Goal: Communication & Community: Answer question/provide support

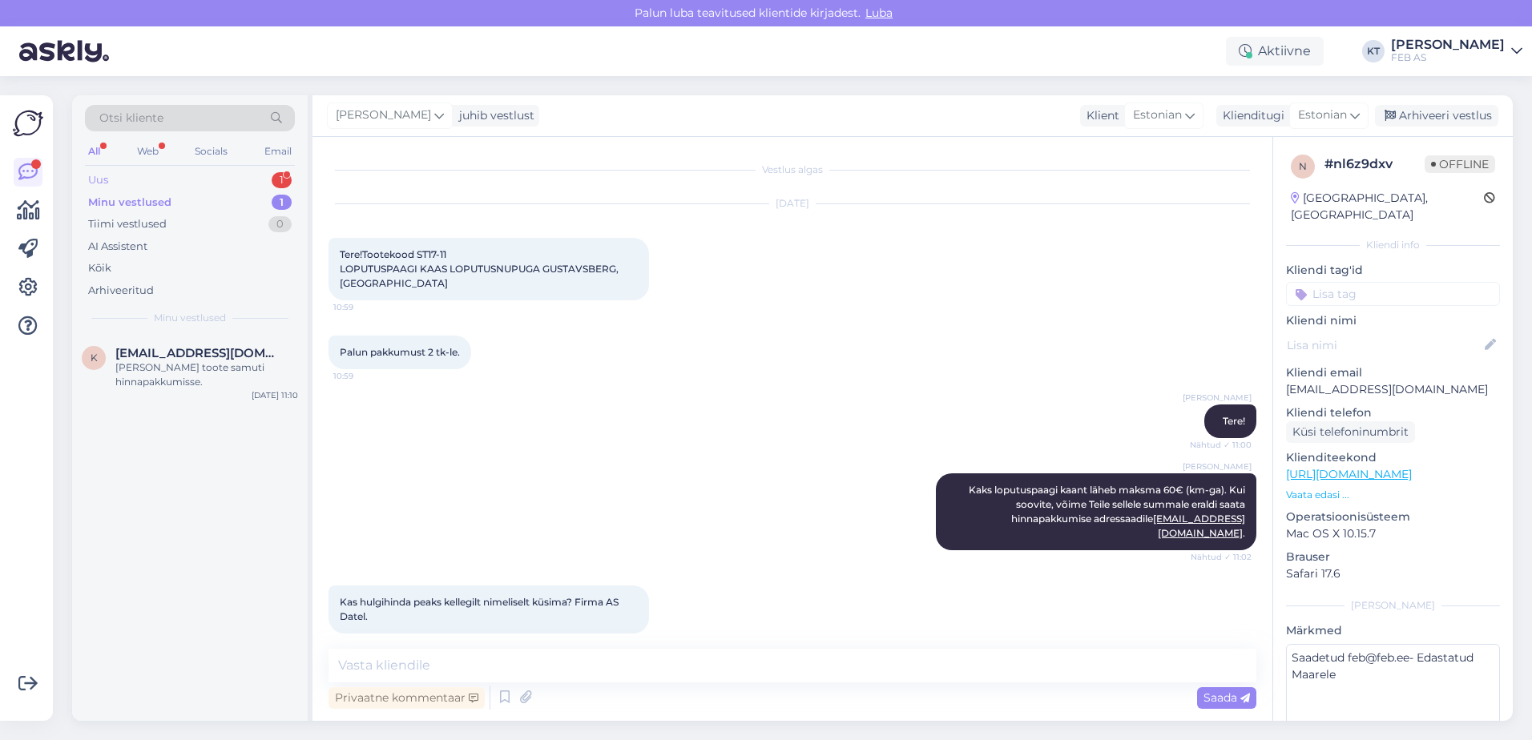
scroll to position [557, 0]
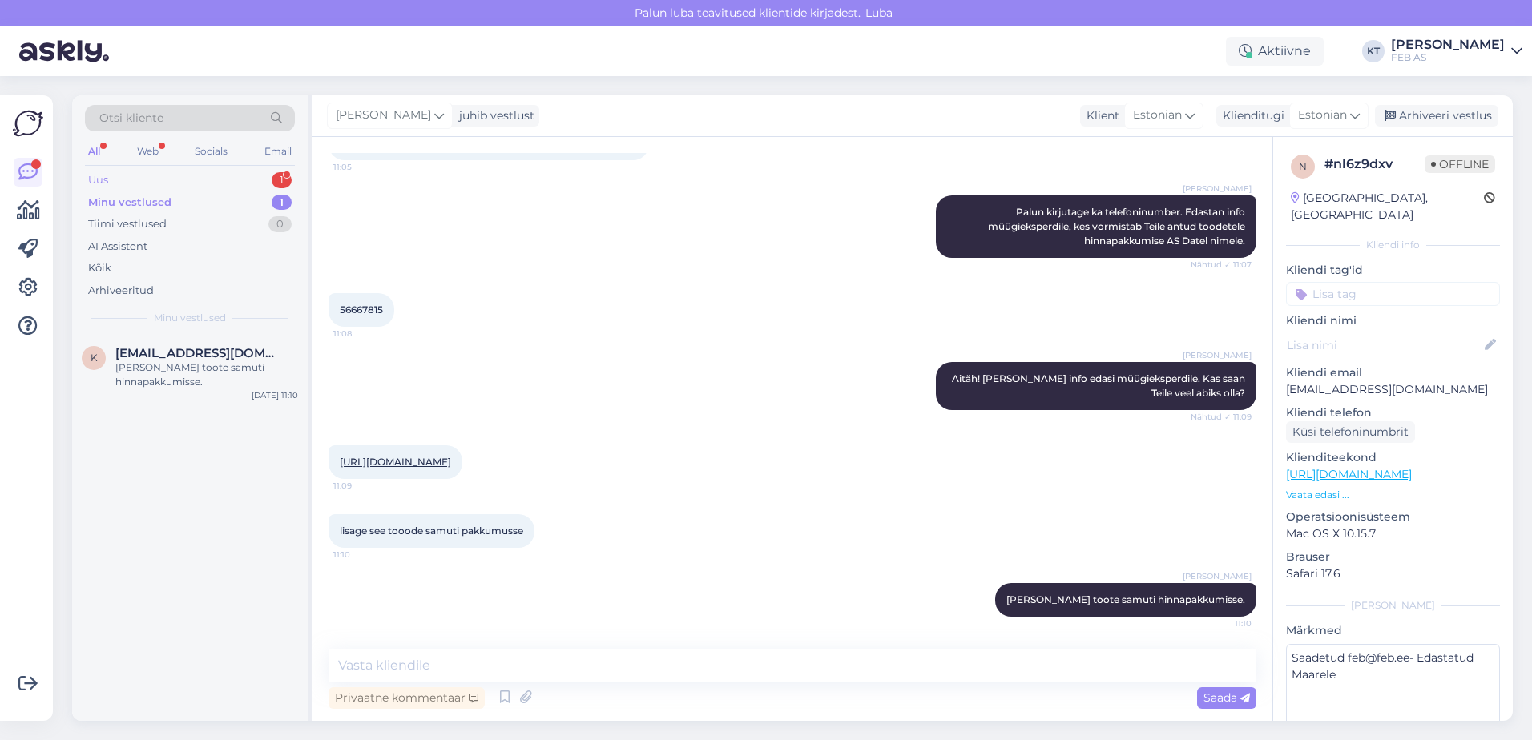
click at [155, 181] on div "Uus 1" at bounding box center [190, 180] width 210 height 22
click at [207, 378] on div "Sooviks 160kanali torule 100meetrit. 3 kaevu 160otsad standardi mõõduga" at bounding box center [206, 374] width 183 height 29
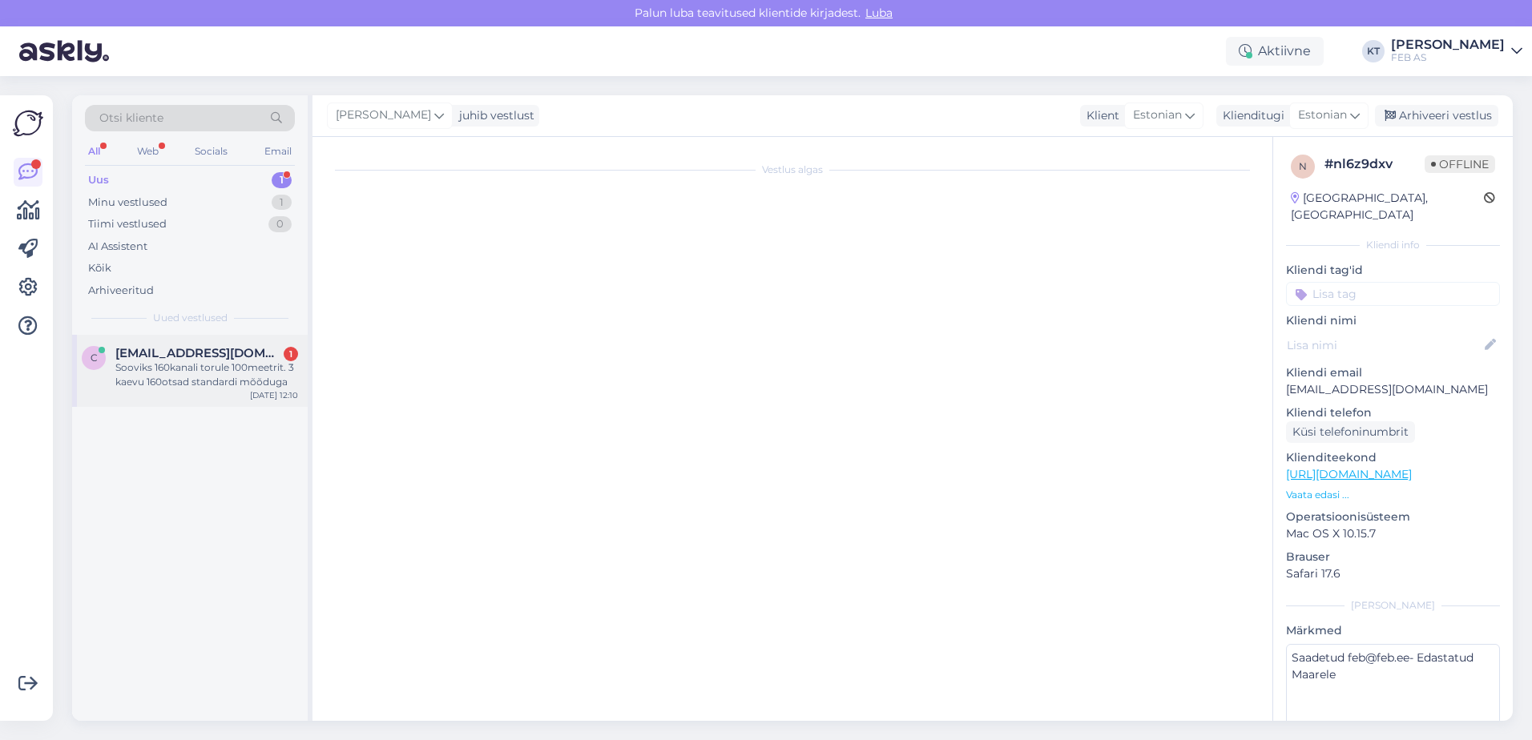
scroll to position [0, 0]
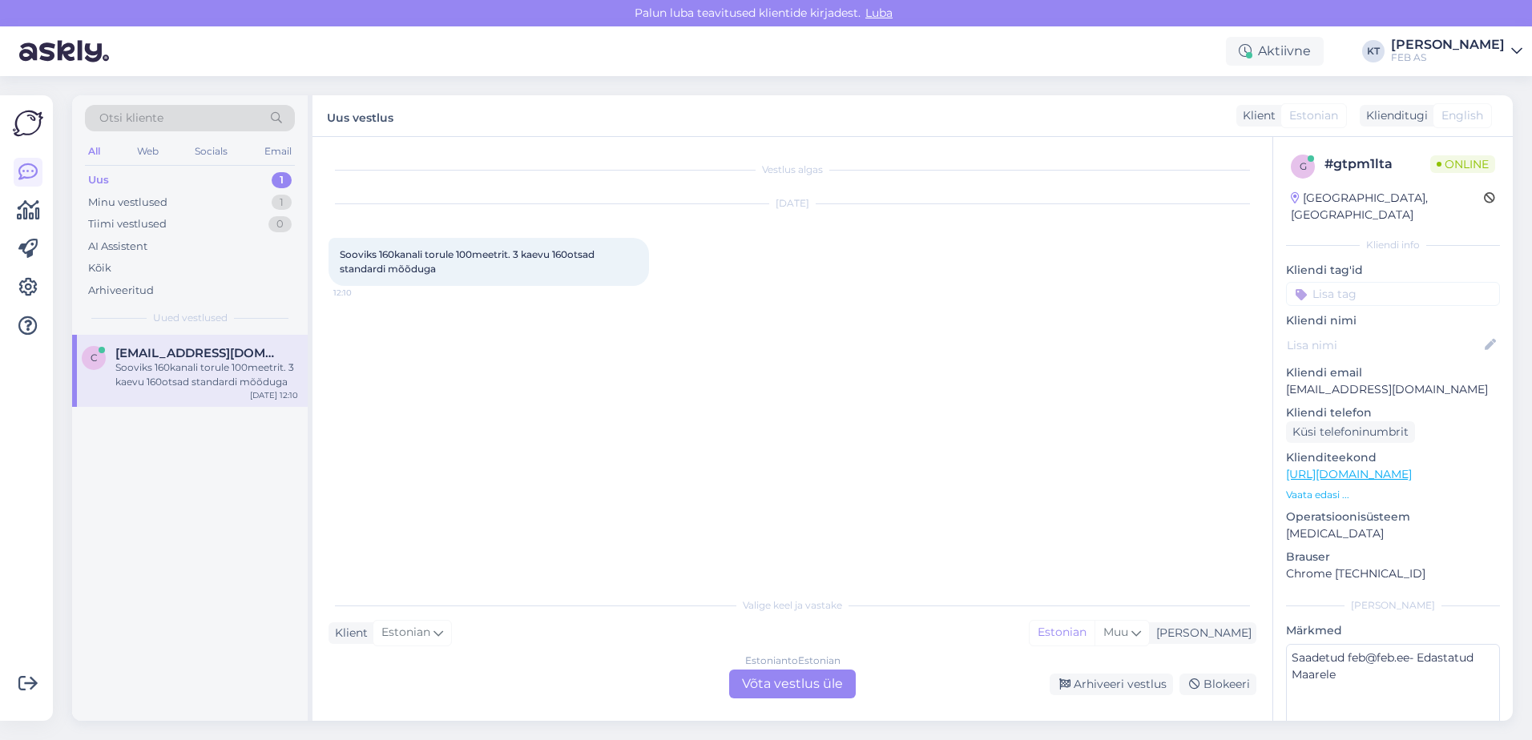
click at [820, 679] on div "Estonian to Estonian Võta vestlus üle" at bounding box center [792, 684] width 127 height 29
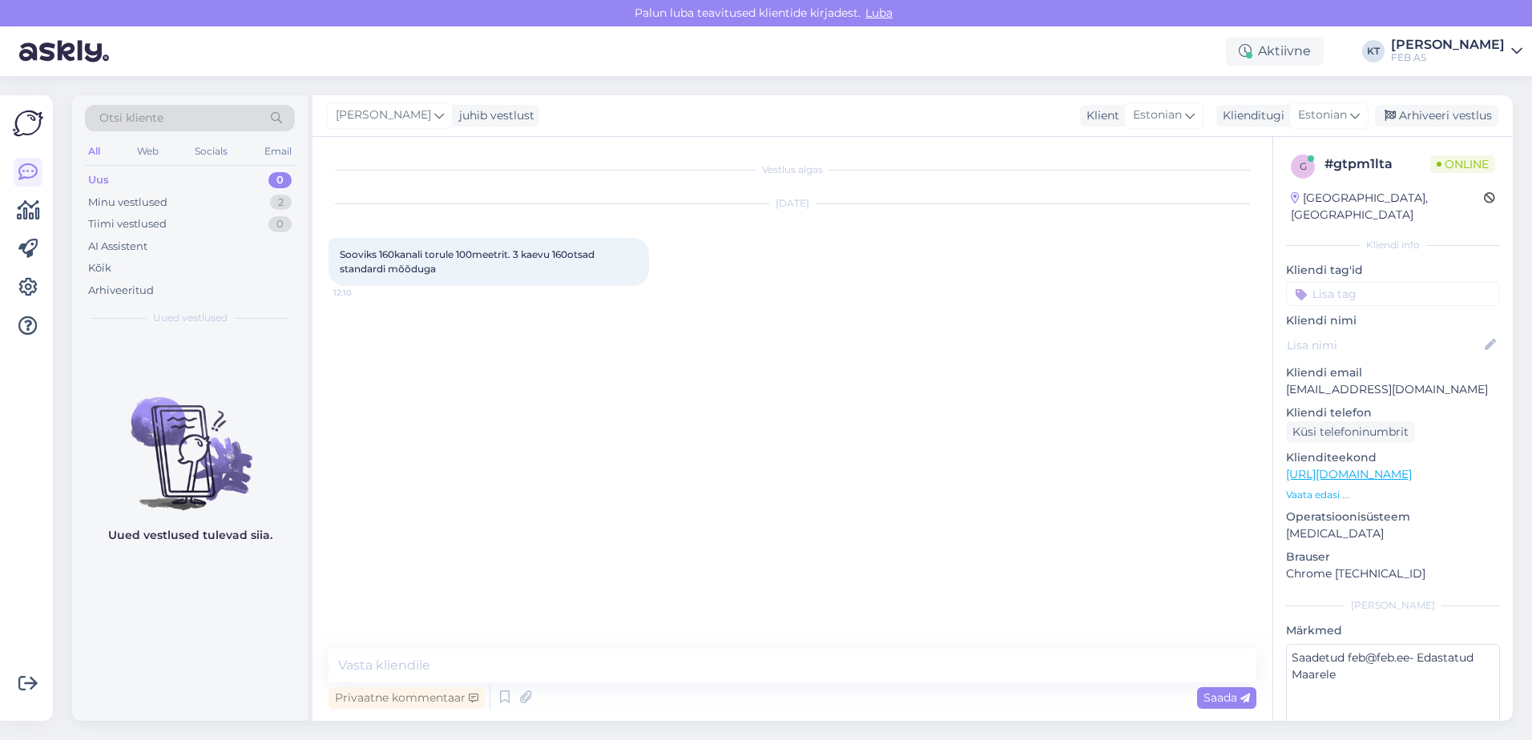
click at [703, 646] on div "Vestlus algas [DATE] Sooviks 160kanali torule 100meetrit. 3 kaevu 160otsad stan…" at bounding box center [792, 429] width 960 height 584
click at [703, 663] on textarea at bounding box center [792, 666] width 928 height 34
type textarea "Tere! Kohe uurin."
drag, startPoint x: 344, startPoint y: 248, endPoint x: 356, endPoint y: 252, distance: 13.7
click at [356, 252] on div "Sooviks 160kanali torule 100meetrit. 3 kaevu 160otsad standardi mõõduga 12:10" at bounding box center [488, 262] width 320 height 48
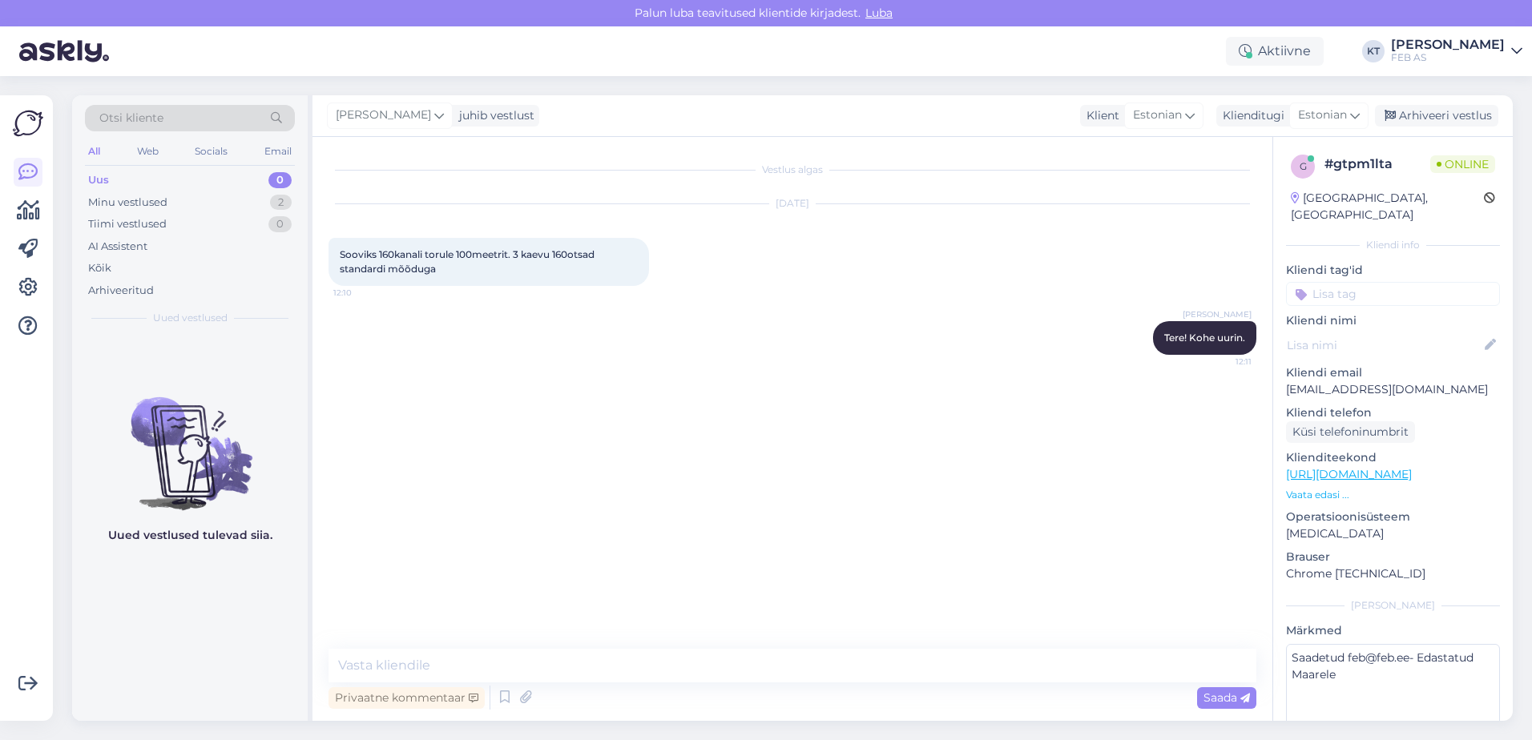
drag, startPoint x: 356, startPoint y: 252, endPoint x: 341, endPoint y: 252, distance: 15.2
click at [341, 252] on span "Sooviks 160kanali torule 100meetrit. 3 kaevu 160otsad standardi mõõduga" at bounding box center [468, 261] width 257 height 26
drag, startPoint x: 338, startPoint y: 256, endPoint x: 446, endPoint y: 270, distance: 109.0
click at [446, 270] on div "Sooviks 160kanali torule 100meetrit. 3 kaevu 160otsad standardi mõõduga 12:10" at bounding box center [488, 262] width 320 height 48
copy span "Sooviks 160kanali torule 100meetrit. 3 kaevu 160otsad standardi mõõduga"
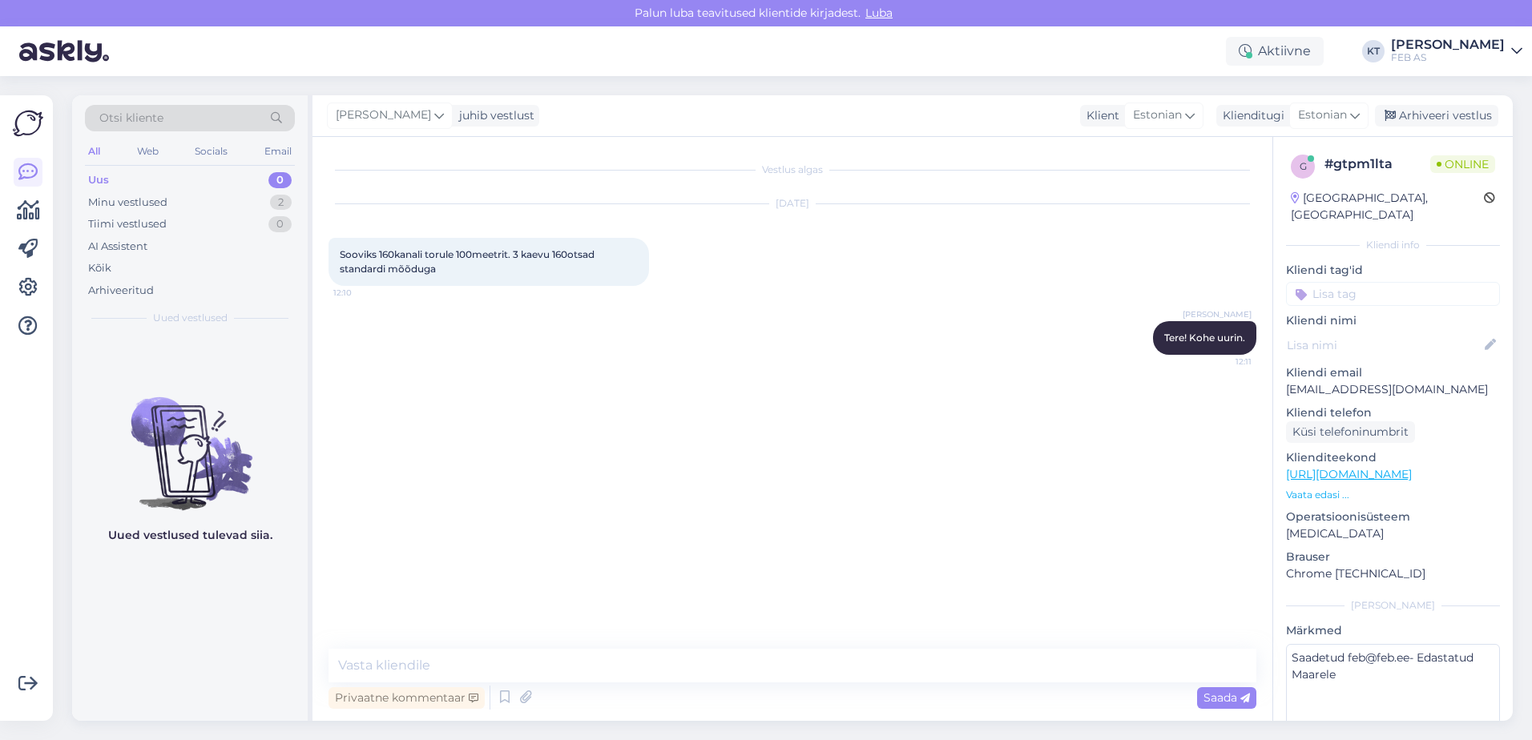
click at [579, 419] on div "Vestlus algas [DATE] Sooviks 160kanali torule 100meetrit. 3 kaevu 160otsad stan…" at bounding box center [799, 393] width 942 height 481
click at [470, 663] on textarea at bounding box center [792, 666] width 928 height 34
click at [207, 203] on div "Minu vestlused 2" at bounding box center [190, 202] width 210 height 22
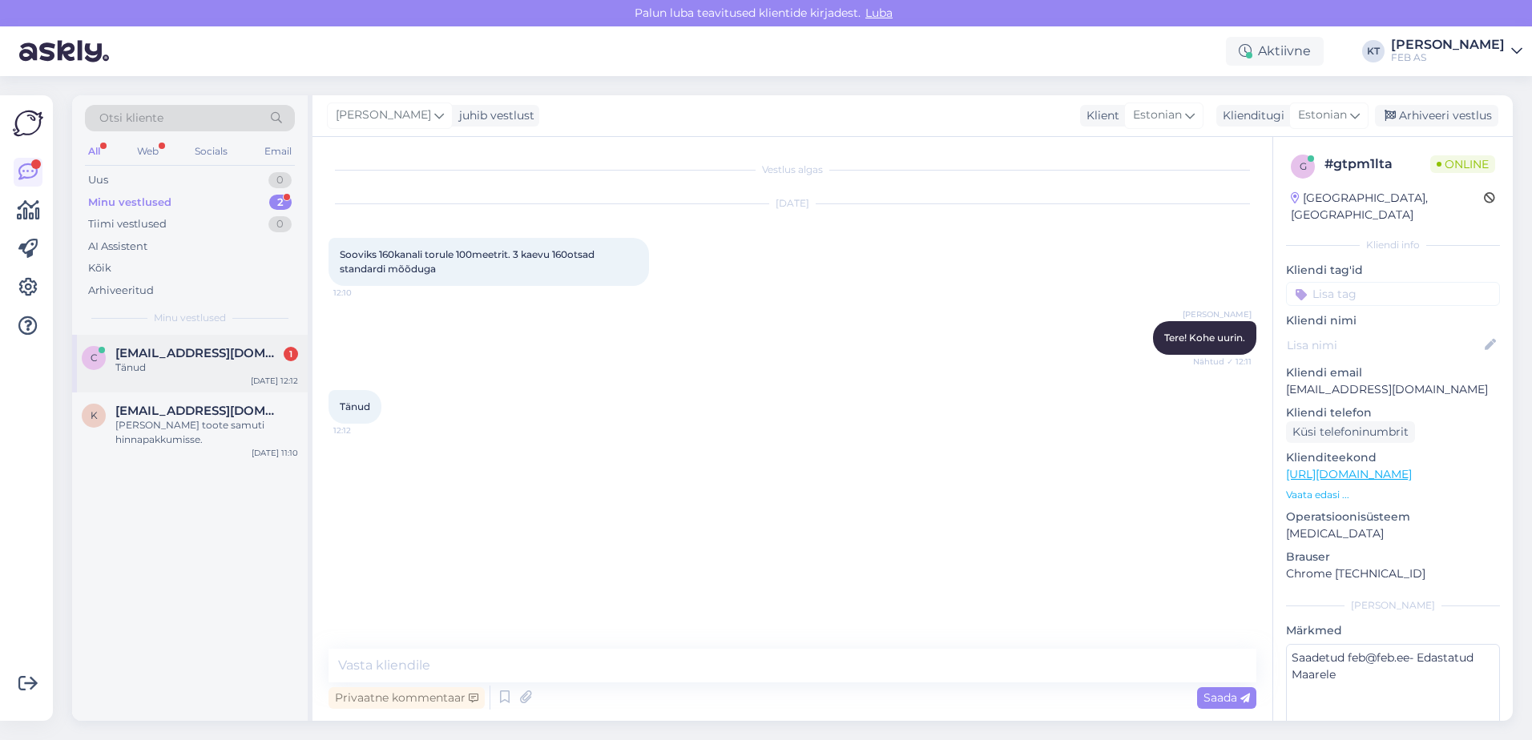
click at [194, 356] on span "[EMAIL_ADDRESS][DOMAIN_NAME]" at bounding box center [198, 353] width 167 height 14
click at [429, 679] on textarea at bounding box center [792, 666] width 928 height 34
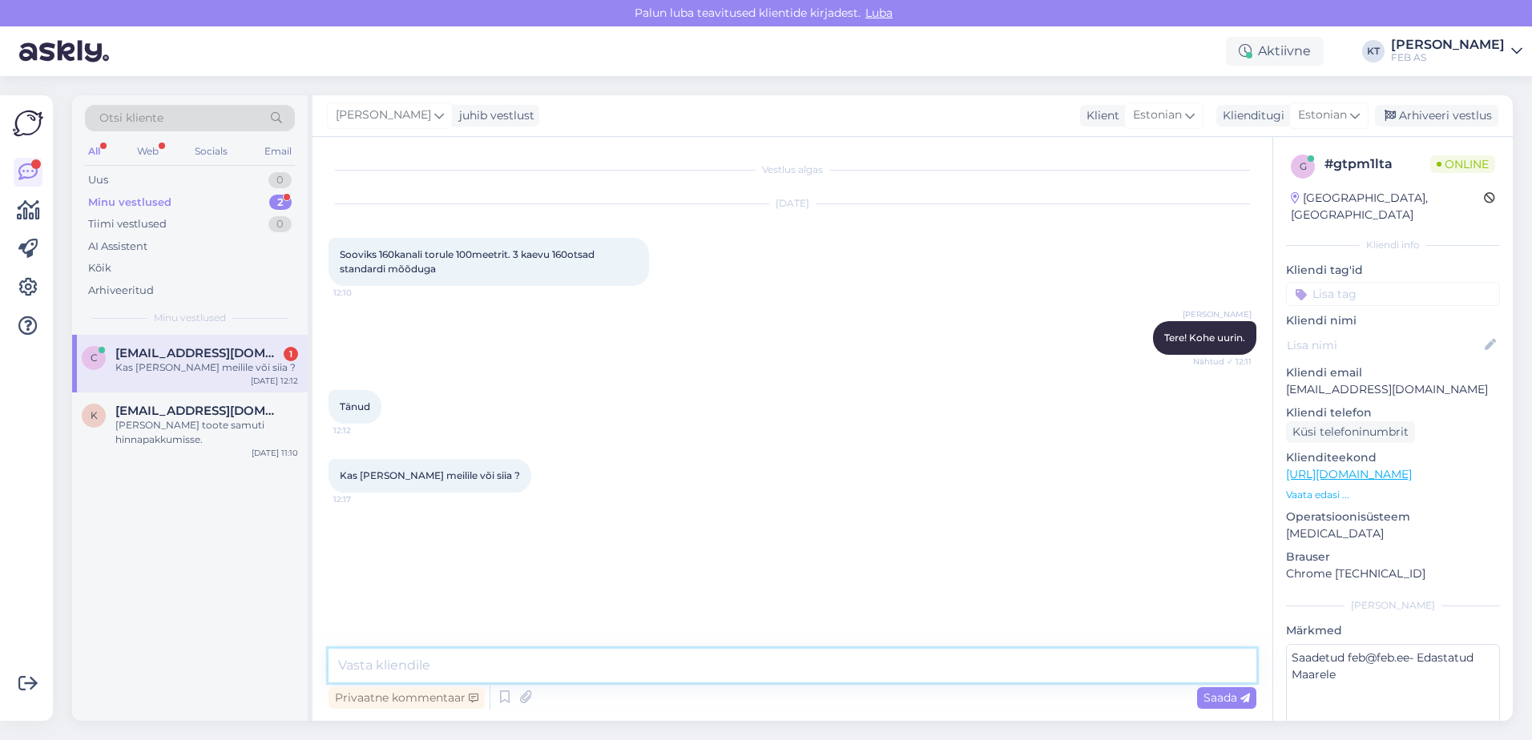
click at [398, 666] on textarea at bounding box center [792, 666] width 928 height 34
click at [413, 669] on textarea at bounding box center [792, 666] width 928 height 34
click at [518, 660] on textarea at bounding box center [792, 666] width 928 height 34
type textarea "V"
paste textarea "[URL][DOMAIN_NAME]"
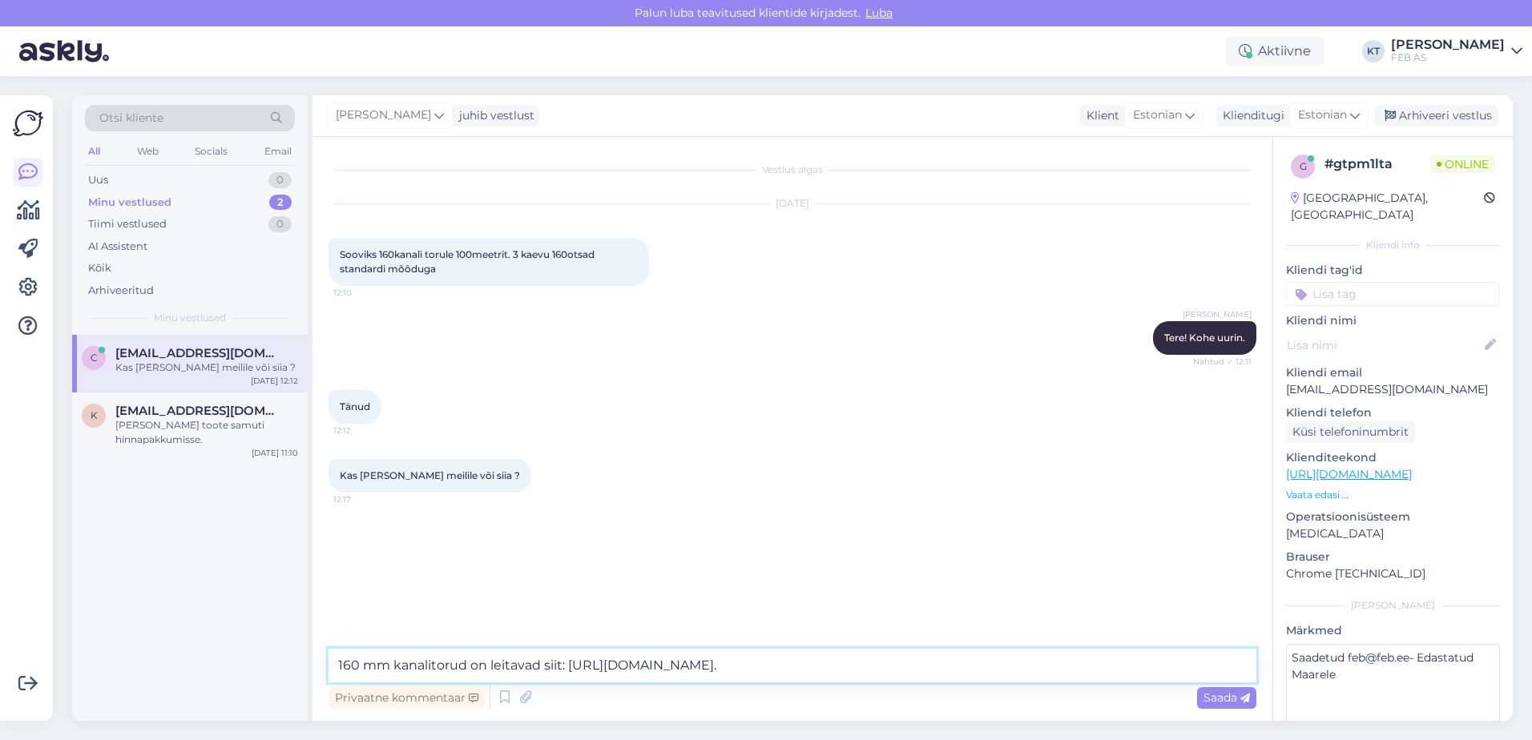
click at [1182, 663] on textarea "160 mm kanalitorud on leitavad siit: [URL][DOMAIN_NAME]." at bounding box center [792, 666] width 928 height 34
click at [1183, 657] on textarea "160 mm kanalitorud on leitavad siit: [URL][DOMAIN_NAME]." at bounding box center [792, 666] width 928 height 34
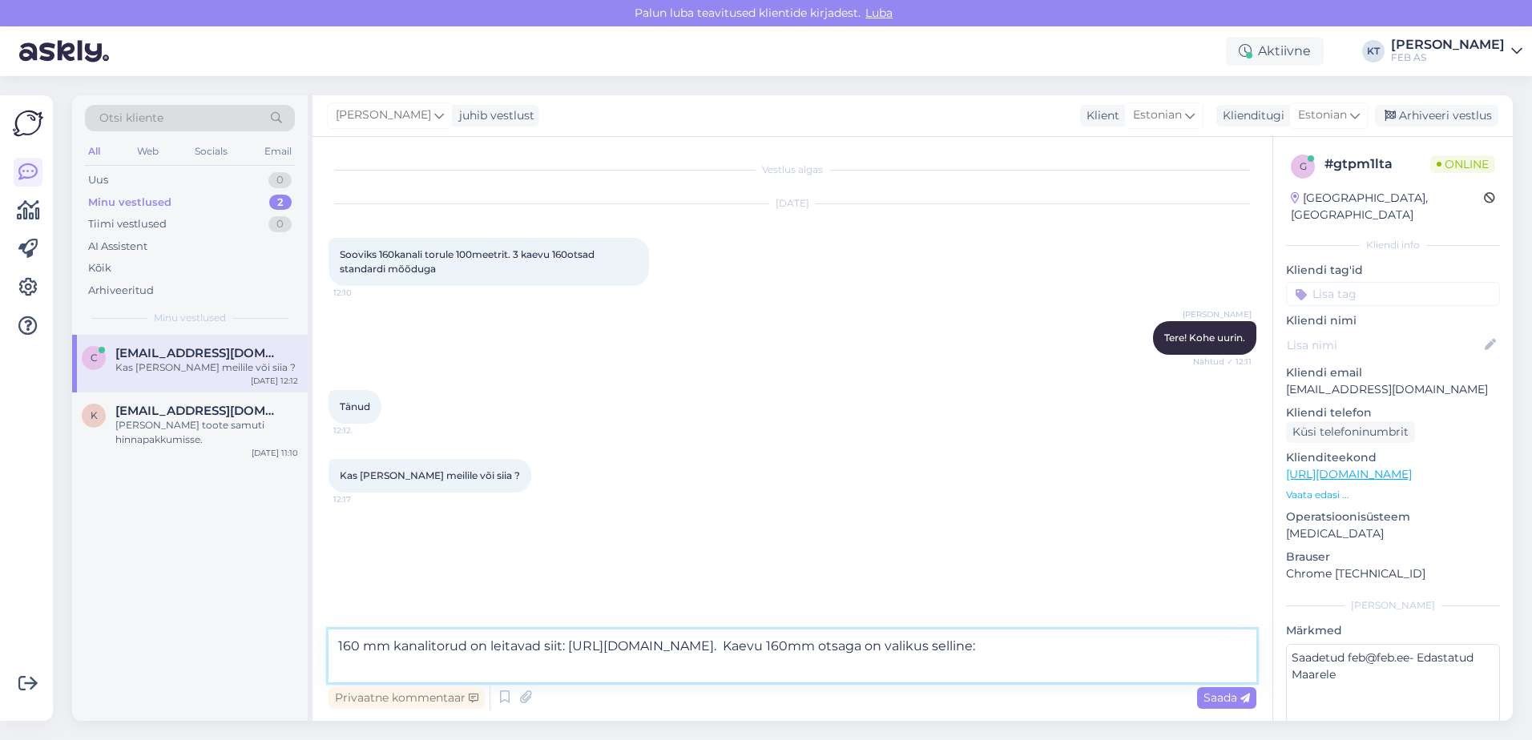
paste textarea "[URL][DOMAIN_NAME]"
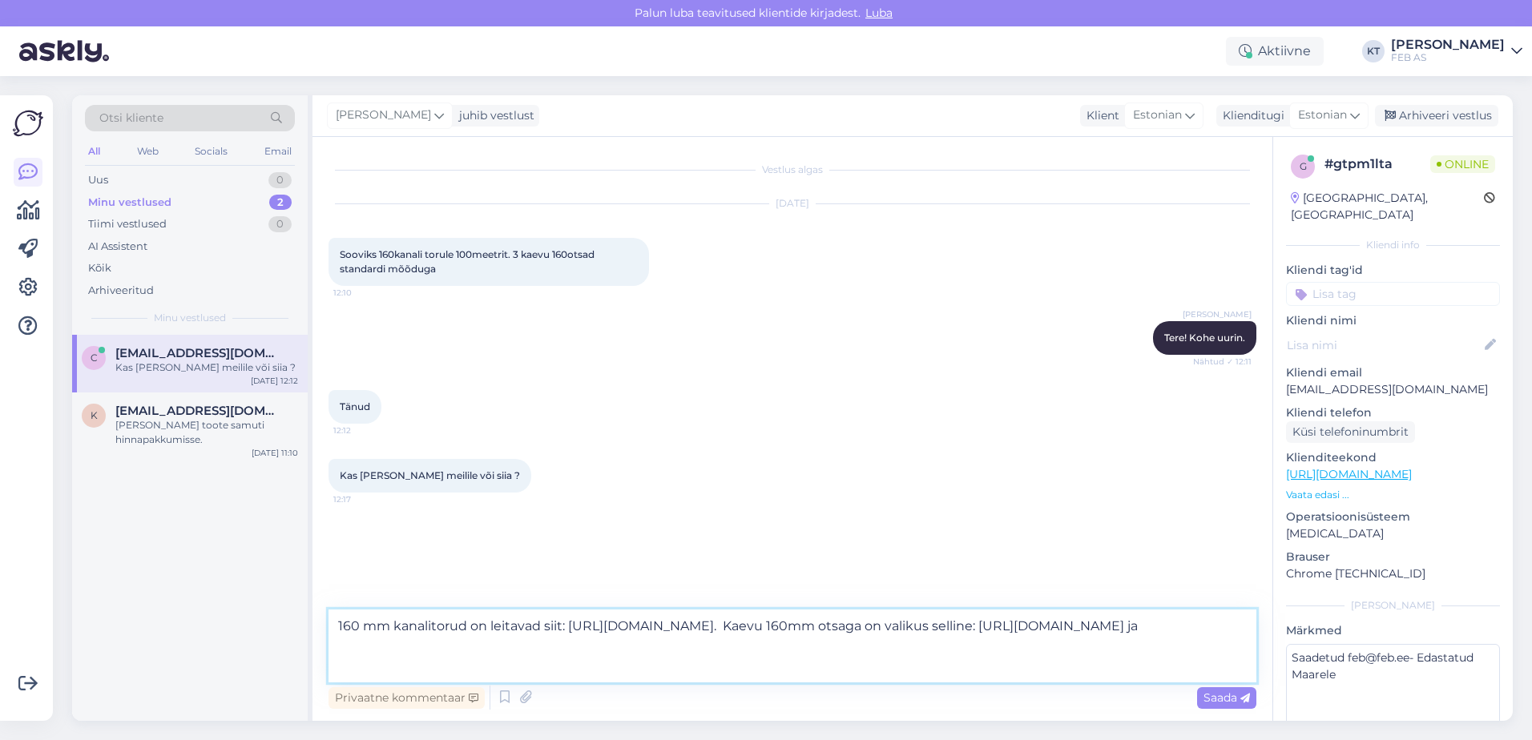
click at [545, 673] on textarea "160 mm kanalitorud on leitavad siit: [URL][DOMAIN_NAME]. Kaevu 160mm otsaga on …" at bounding box center [792, 646] width 928 height 73
paste textarea "[URL][DOMAIN_NAME]"
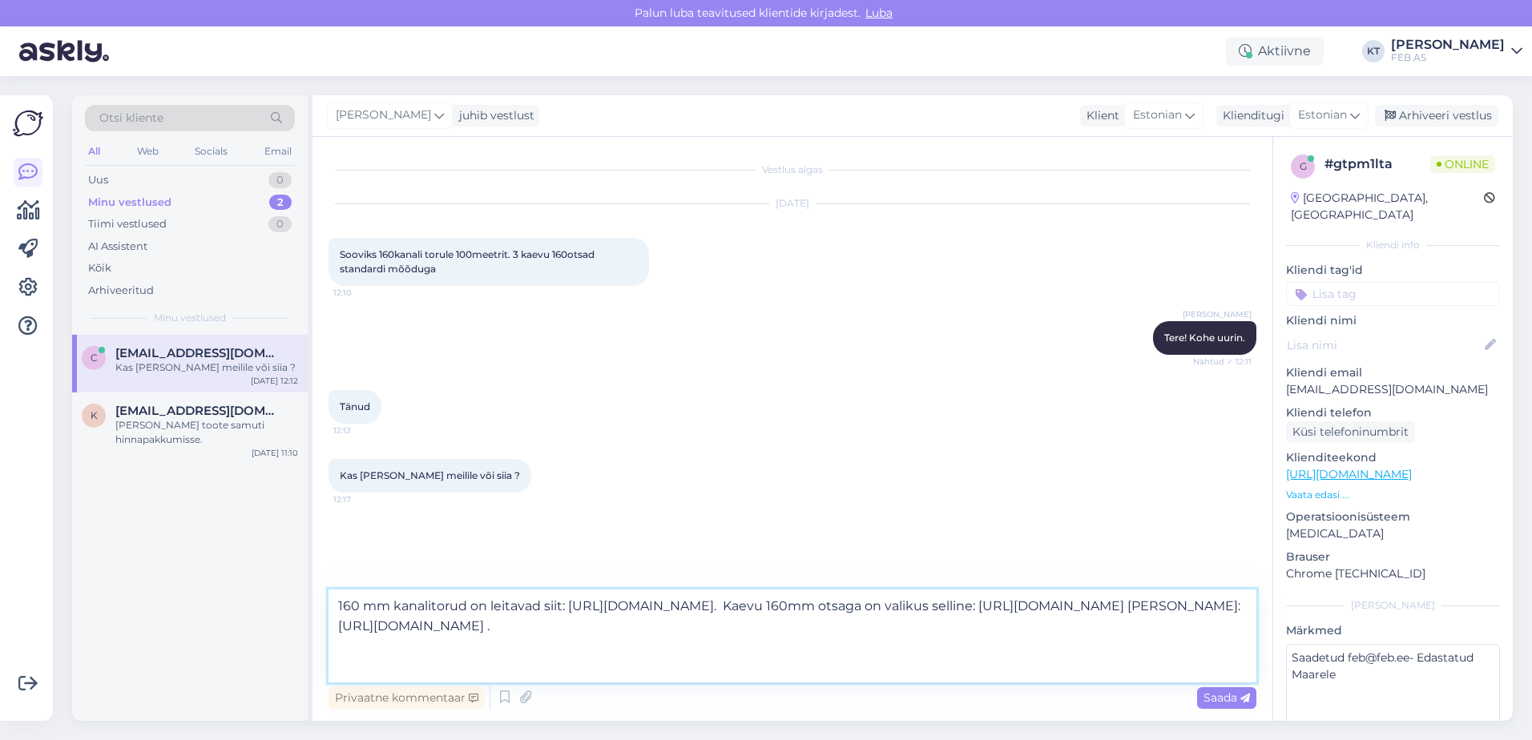
click at [472, 672] on textarea "160 mm kanalitorud on leitavad siit: [URL][DOMAIN_NAME]. Kaevu 160mm otsaga on …" at bounding box center [792, 636] width 928 height 93
click at [527, 646] on textarea "160 mm kanalitorud on leitavad siit: [URL][DOMAIN_NAME]. Kaevu 160mm otsaga on …" at bounding box center [792, 636] width 928 height 93
click at [787, 675] on textarea "160 mm kanalitorud on leitavad siit: [URL][DOMAIN_NAME]. Kaevu 160mm otsaga on …" at bounding box center [792, 636] width 928 height 93
type textarea "160 mm kanalitorud on leitavad siit: [URL][DOMAIN_NAME]. Kaevu 160mm otsaga on …"
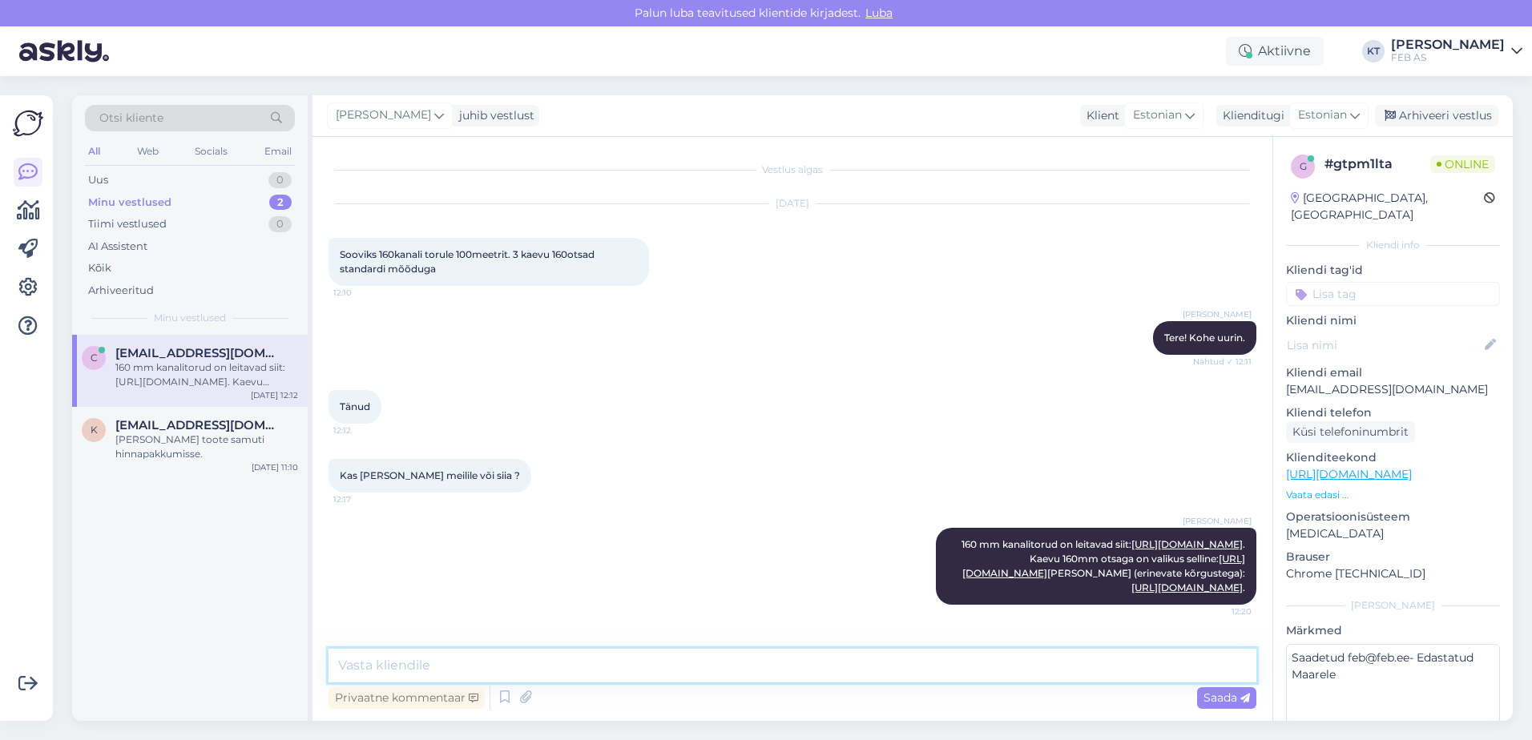
scroll to position [75, 0]
click at [904, 562] on icon at bounding box center [909, 567] width 10 height 10
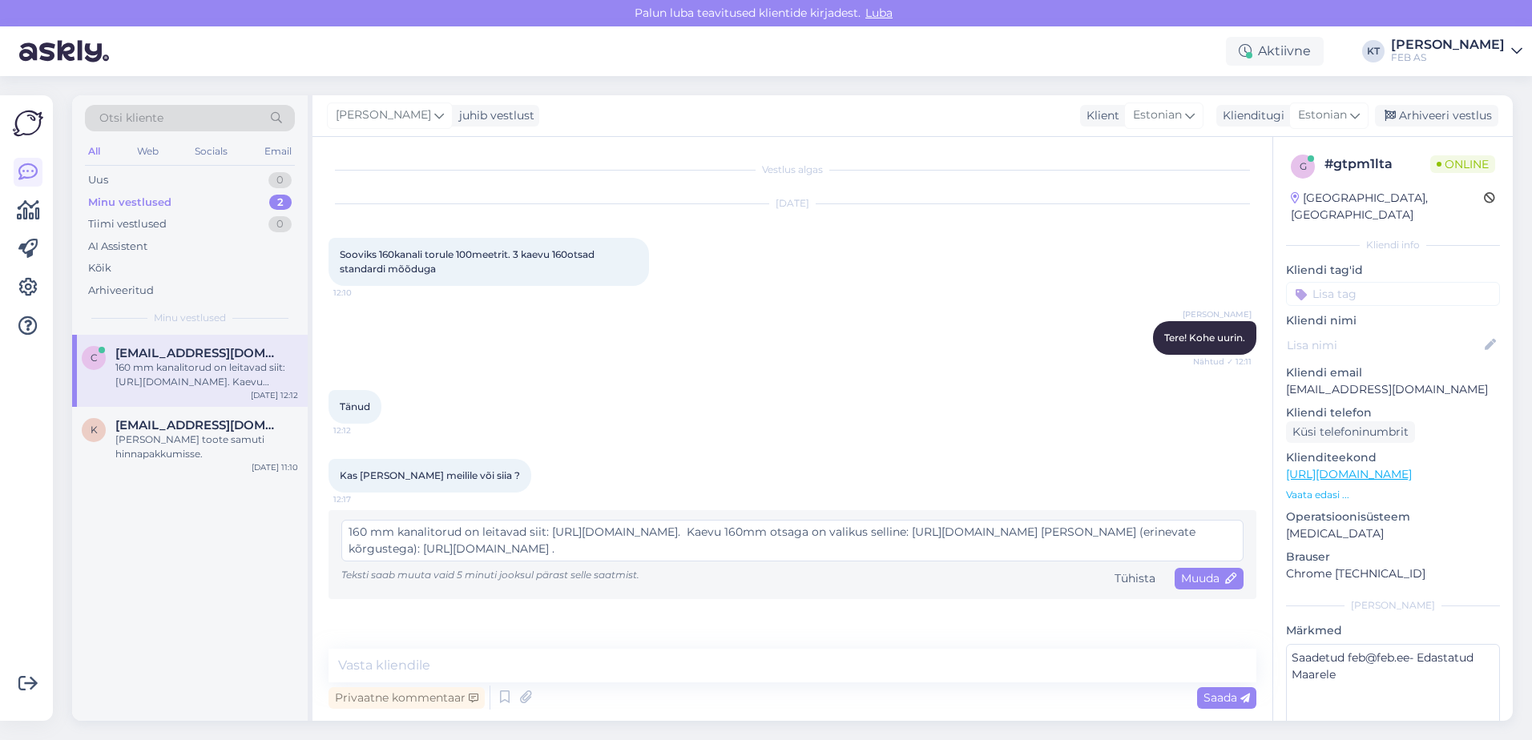
scroll to position [0, 0]
click at [1087, 527] on textarea "160 mm kanalitorud on leitavad siit: [URL][DOMAIN_NAME]. Kaevu 160mm otsaga on …" at bounding box center [792, 541] width 902 height 42
type textarea "160 mm kanalitorud on leitavad siit: [URL][DOMAIN_NAME]. Kaevud 160mm otsaga on…"
click at [1197, 578] on span "Muuda" at bounding box center [1209, 578] width 56 height 14
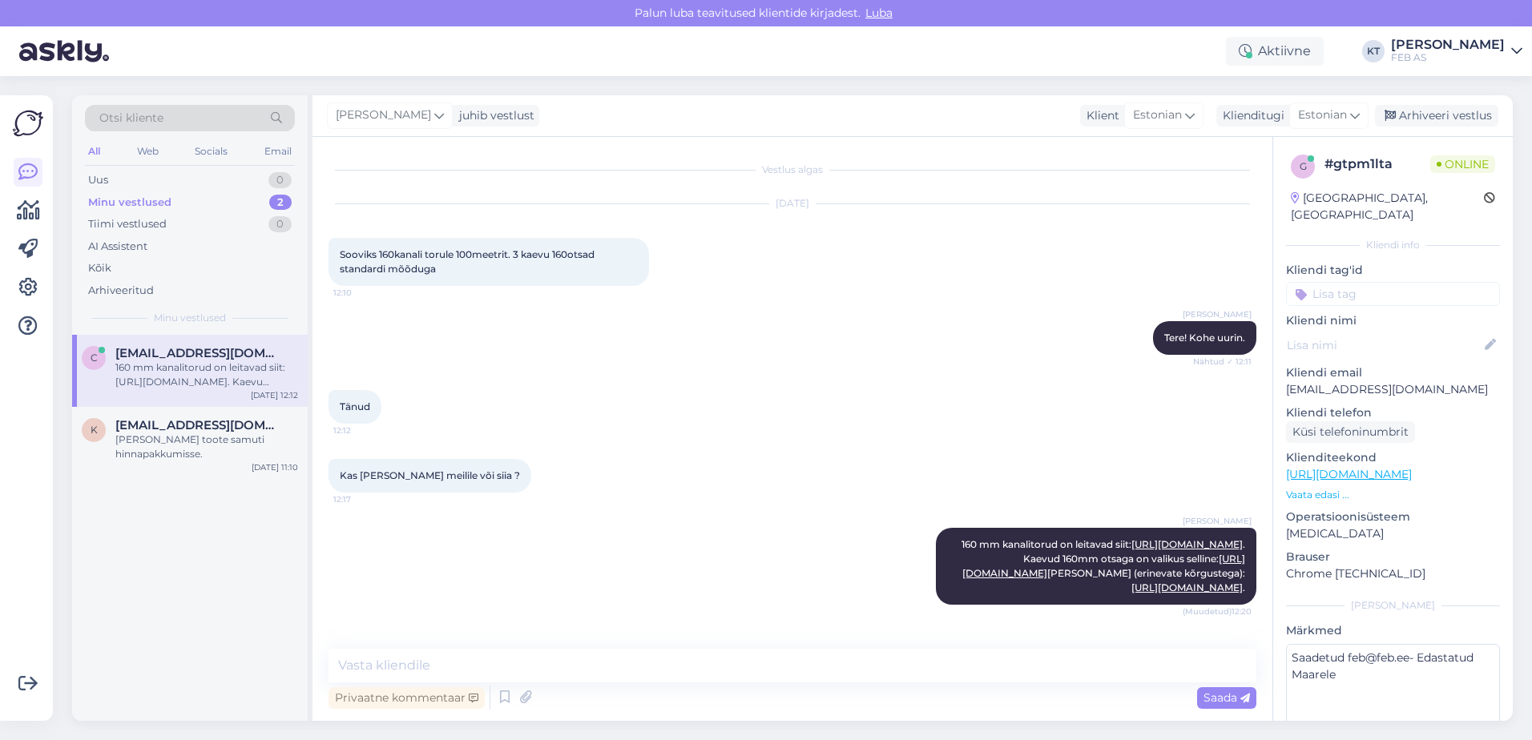
scroll to position [75, 0]
click at [892, 536] on div "[PERSON_NAME] 160 mm kanalitorud on leitavad siit: [URL][DOMAIN_NAME] . Kaevud …" at bounding box center [792, 566] width 928 height 112
click at [904, 562] on icon at bounding box center [909, 567] width 10 height 10
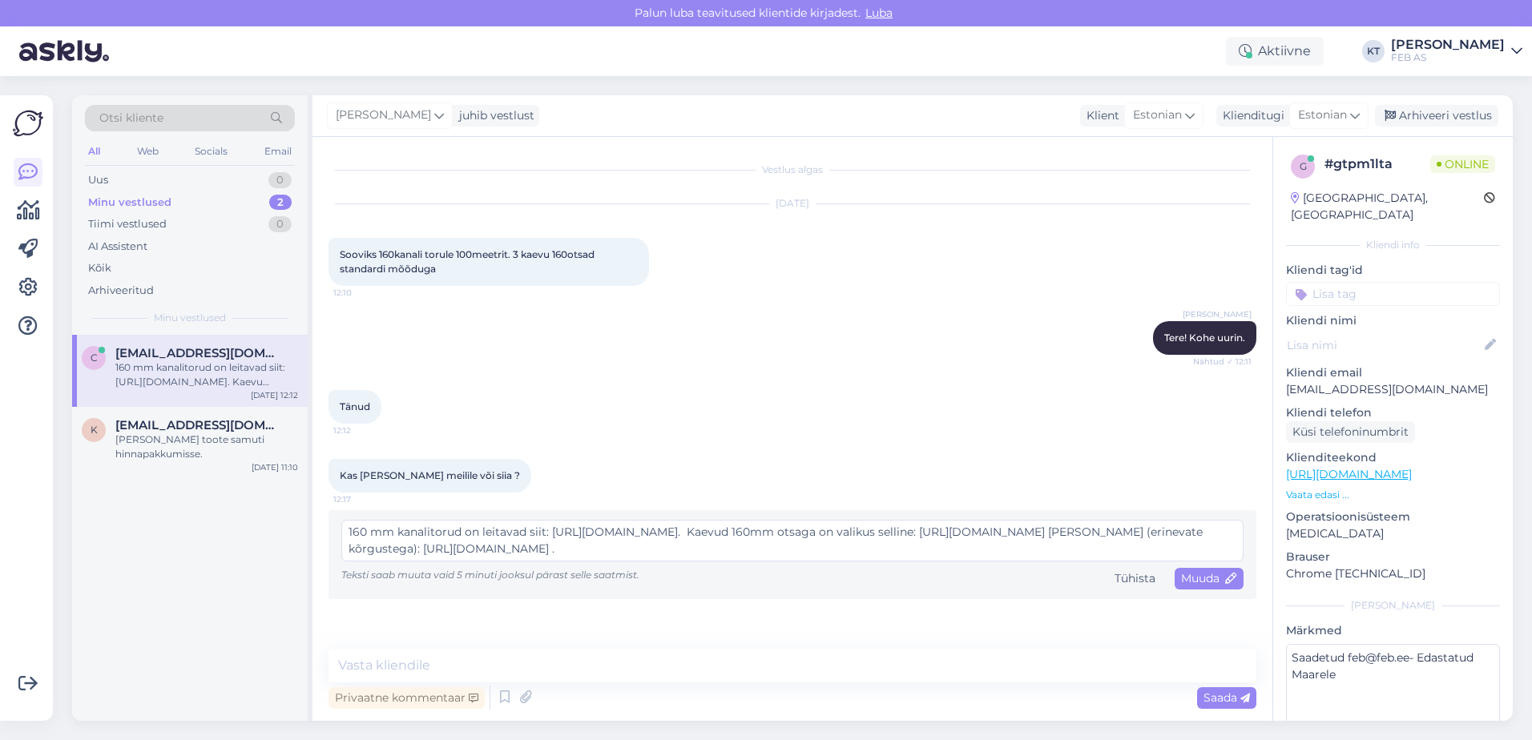
click at [417, 547] on textarea "160 mm kanalitorud on leitavad siit: [URL][DOMAIN_NAME]. Kaevud 160mm otsaga on…" at bounding box center [792, 541] width 902 height 42
type textarea "160 mm kanalitorud on leitavad siit: [URL][DOMAIN_NAME]. Kaevud 160mm otsaga on…"
click at [1178, 577] on div "Muuda" at bounding box center [1208, 579] width 69 height 22
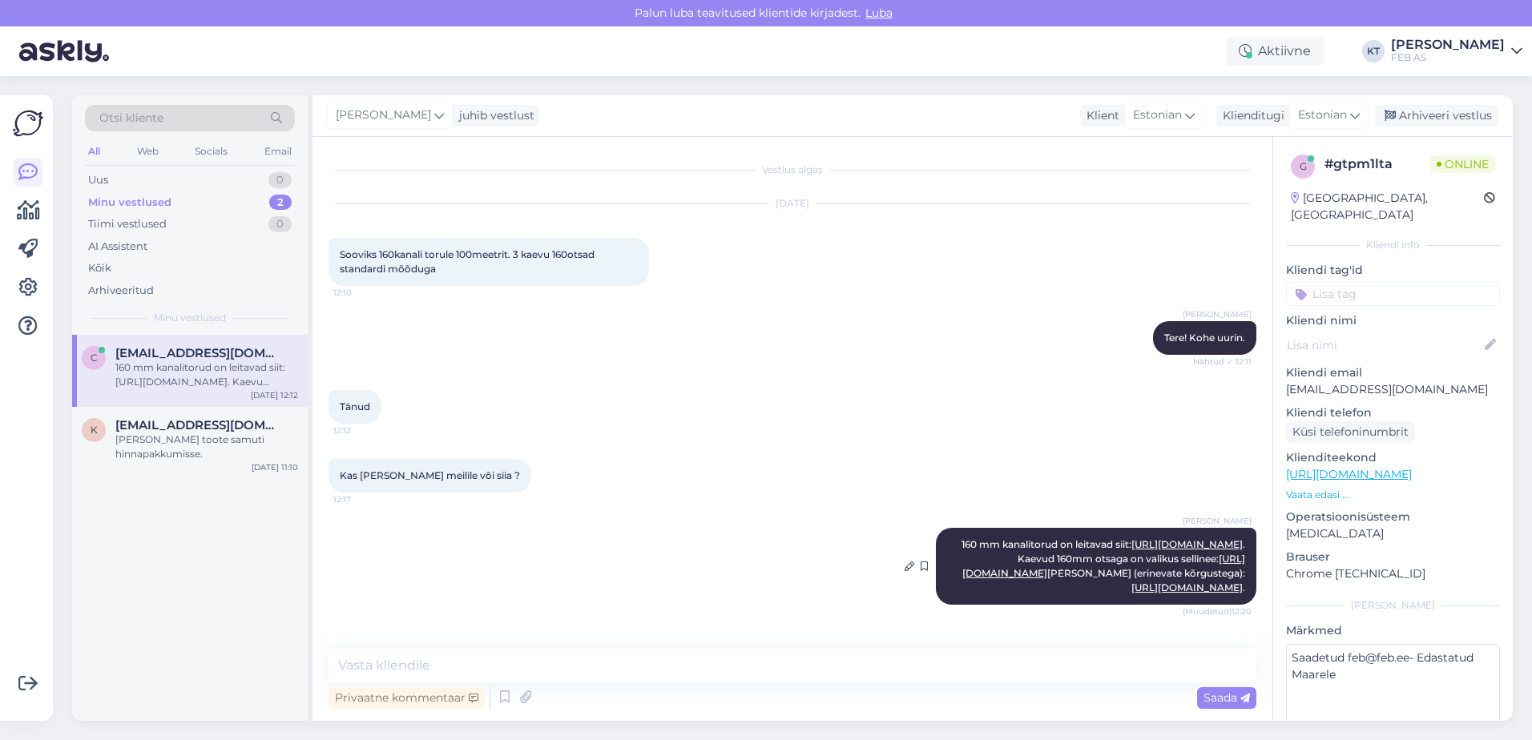
scroll to position [75, 0]
click at [730, 510] on div "[PERSON_NAME] 160 mm kanalitorud on leitavad siit: [URL][DOMAIN_NAME] . Kaevud …" at bounding box center [792, 566] width 928 height 112
click at [669, 651] on textarea at bounding box center [792, 666] width 928 height 34
click at [657, 660] on textarea at bounding box center [792, 666] width 928 height 34
click at [885, 663] on textarea at bounding box center [792, 666] width 928 height 34
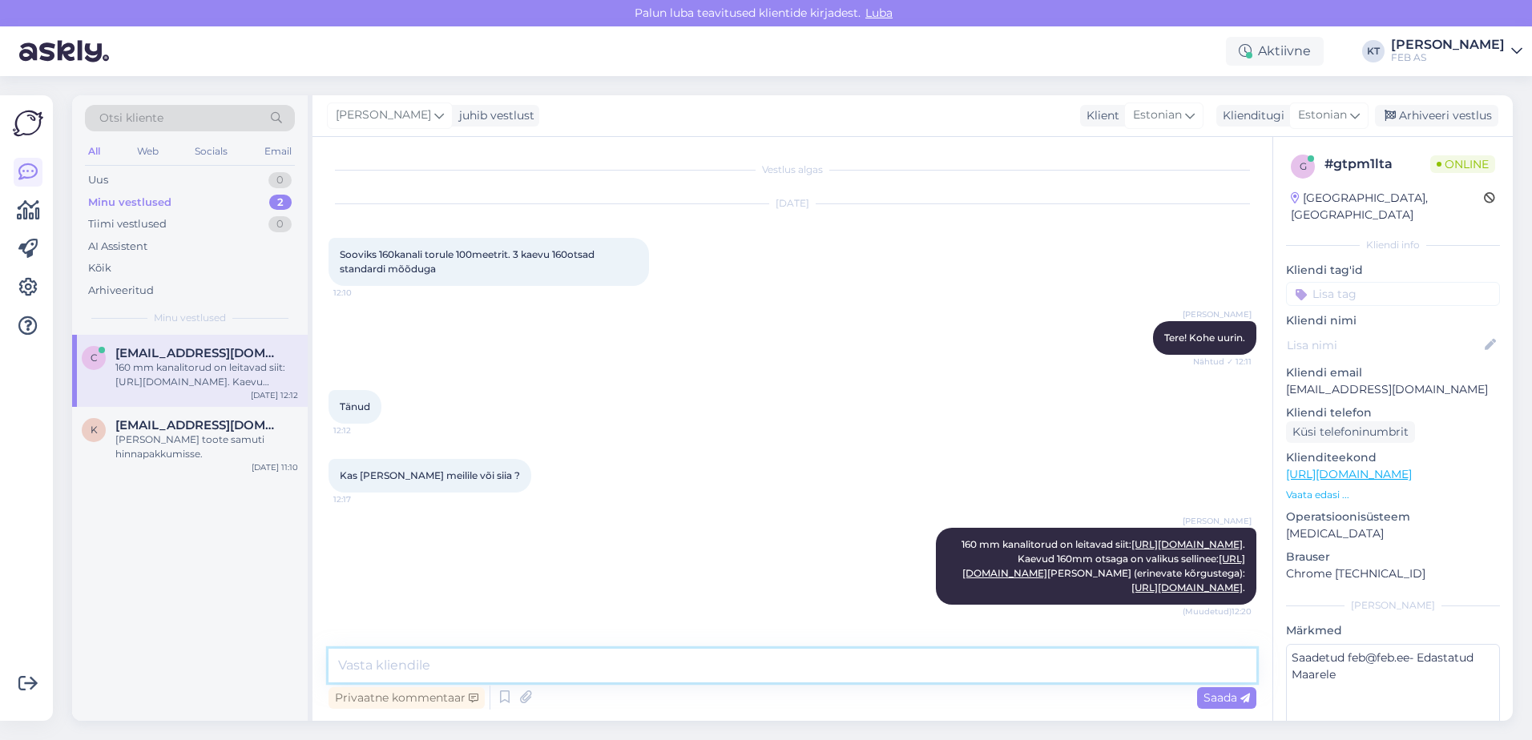
type textarea "s"
click at [617, 661] on textarea "Seda viimast kaevu on kõrgustes 0,85-1,35m; 1,35-1,75m ; 1,75-2,25m ; 2,25-2,75m" at bounding box center [792, 666] width 928 height 34
click at [890, 660] on textarea "Seda viimast kaevu on kõrgustes 0,85-1,35m ; 1,35-1,75m ; 1,75-2,25m ; 2,25-2,7…" at bounding box center [792, 666] width 928 height 34
click at [901, 672] on textarea "Seda viimast kaevu on kõrgustes 0,85-1,35m ; 1,35-1,75m ; 1,75-2,25m ; 2,25-2,7…" at bounding box center [792, 666] width 928 height 34
click at [486, 661] on textarea "Seda viimast kaevu on kõrgustes 0,85-1,35m ; 1,35-1,75m ; 1,75-2,25m ; 2,25-2,7…" at bounding box center [792, 666] width 928 height 34
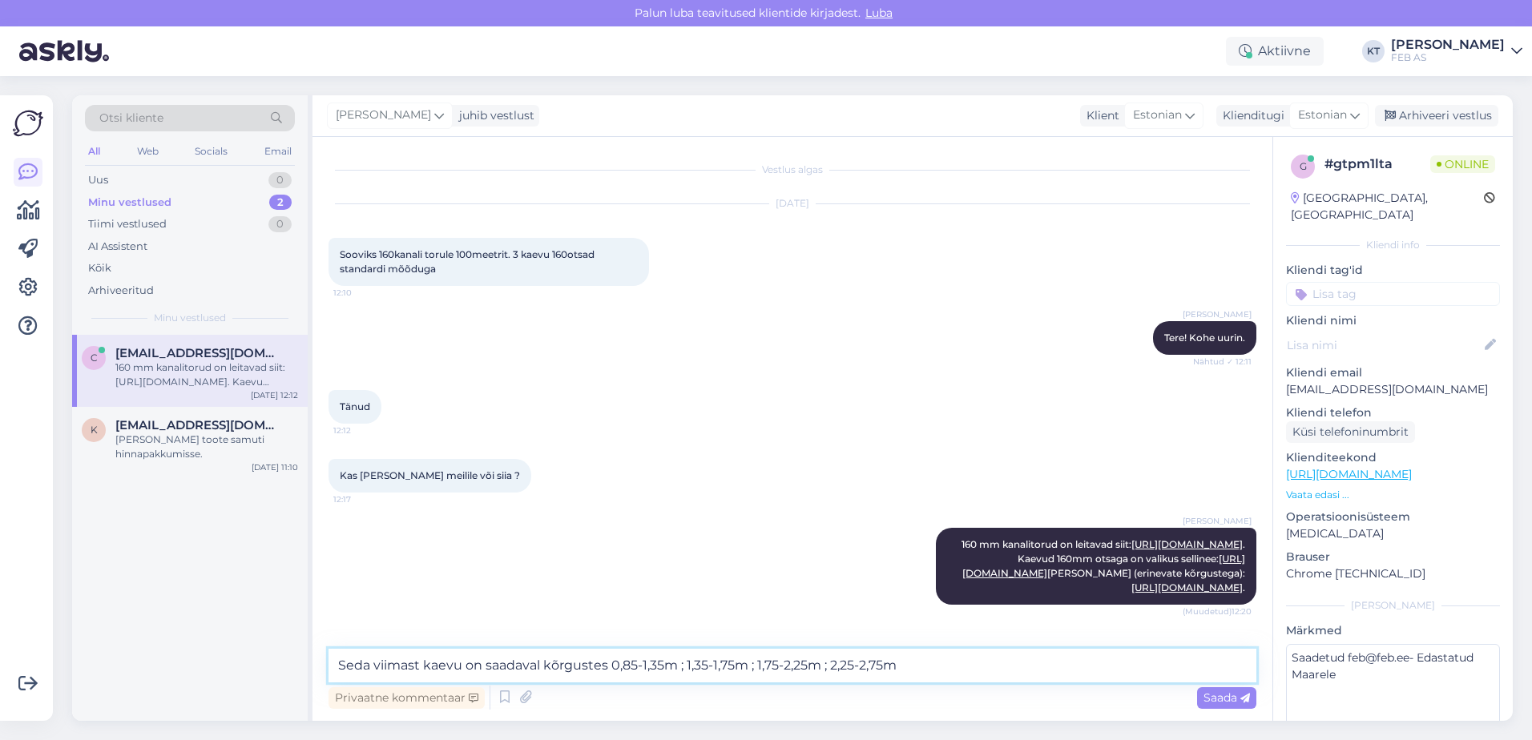
click at [1008, 667] on textarea "Seda viimast kaevu on saadaval kõrgustes 0,85-1,35m ; 1,35-1,75m ; 1,75-2,25m ;…" at bounding box center [792, 666] width 928 height 34
type textarea "Seda viimast kaevu on saadaval kõrgustes 0,85-1,35m ; 1,35-1,75m ; 1,75-2,25m ;…"
click at [1238, 695] on span "Saada" at bounding box center [1226, 698] width 46 height 14
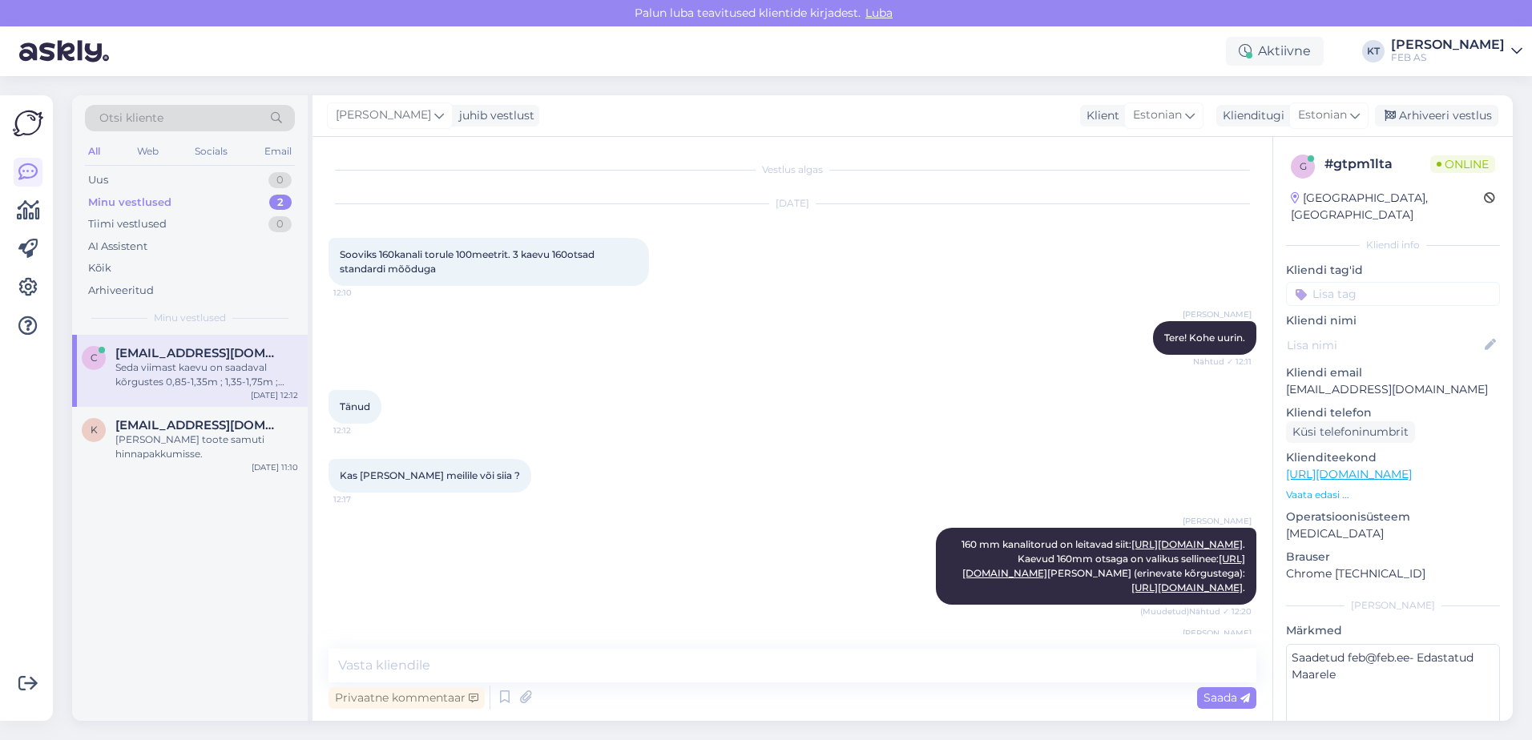
scroll to position [158, 0]
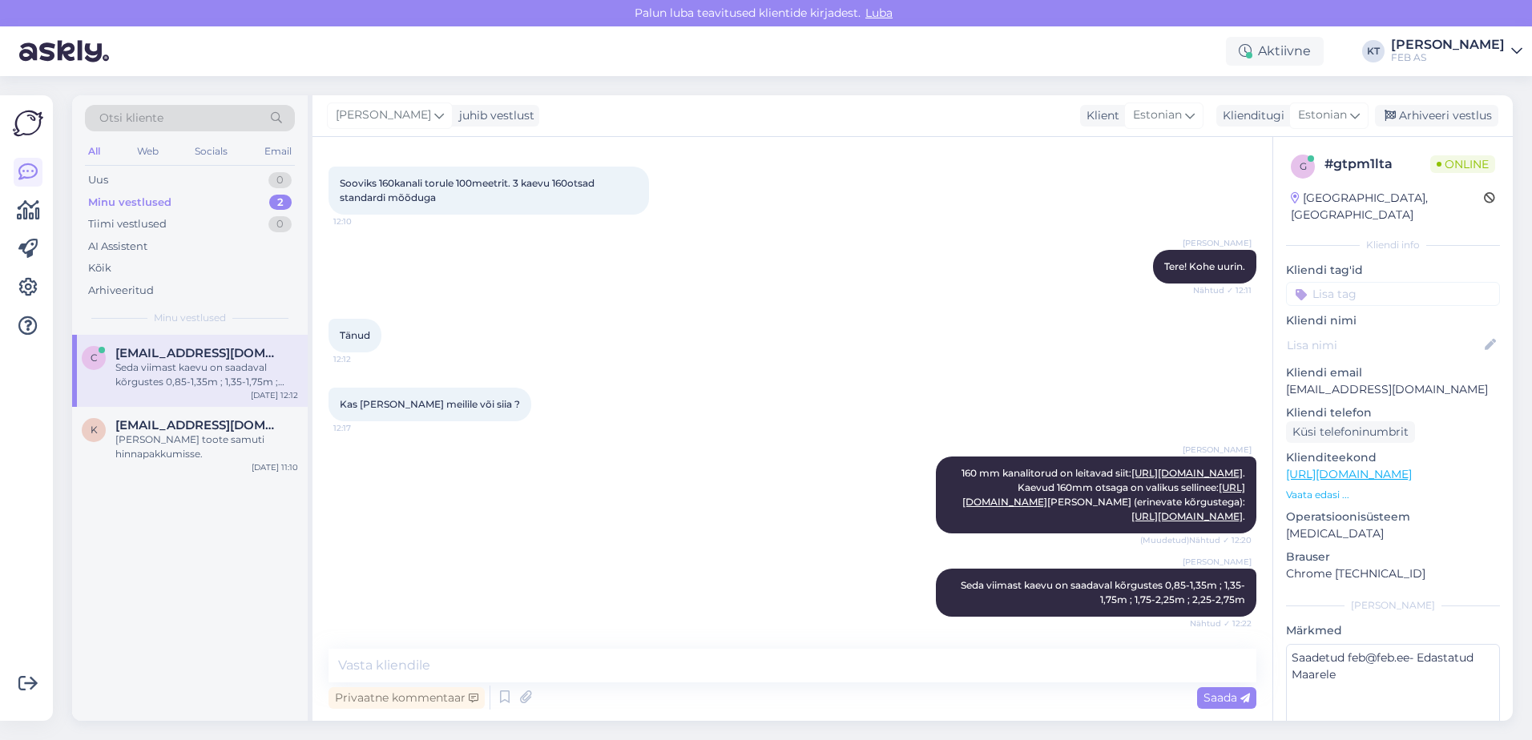
click at [573, 523] on div "[PERSON_NAME] 160 mm kanalitorud on leitavad siit: [URL][DOMAIN_NAME] . Kaevud …" at bounding box center [792, 495] width 928 height 112
click at [574, 523] on div "[PERSON_NAME] 160 mm kanalitorud on leitavad siit: [URL][DOMAIN_NAME] . Kaevud …" at bounding box center [792, 495] width 928 height 112
click at [1311, 488] on p "Vaata edasi ..." at bounding box center [1393, 495] width 214 height 14
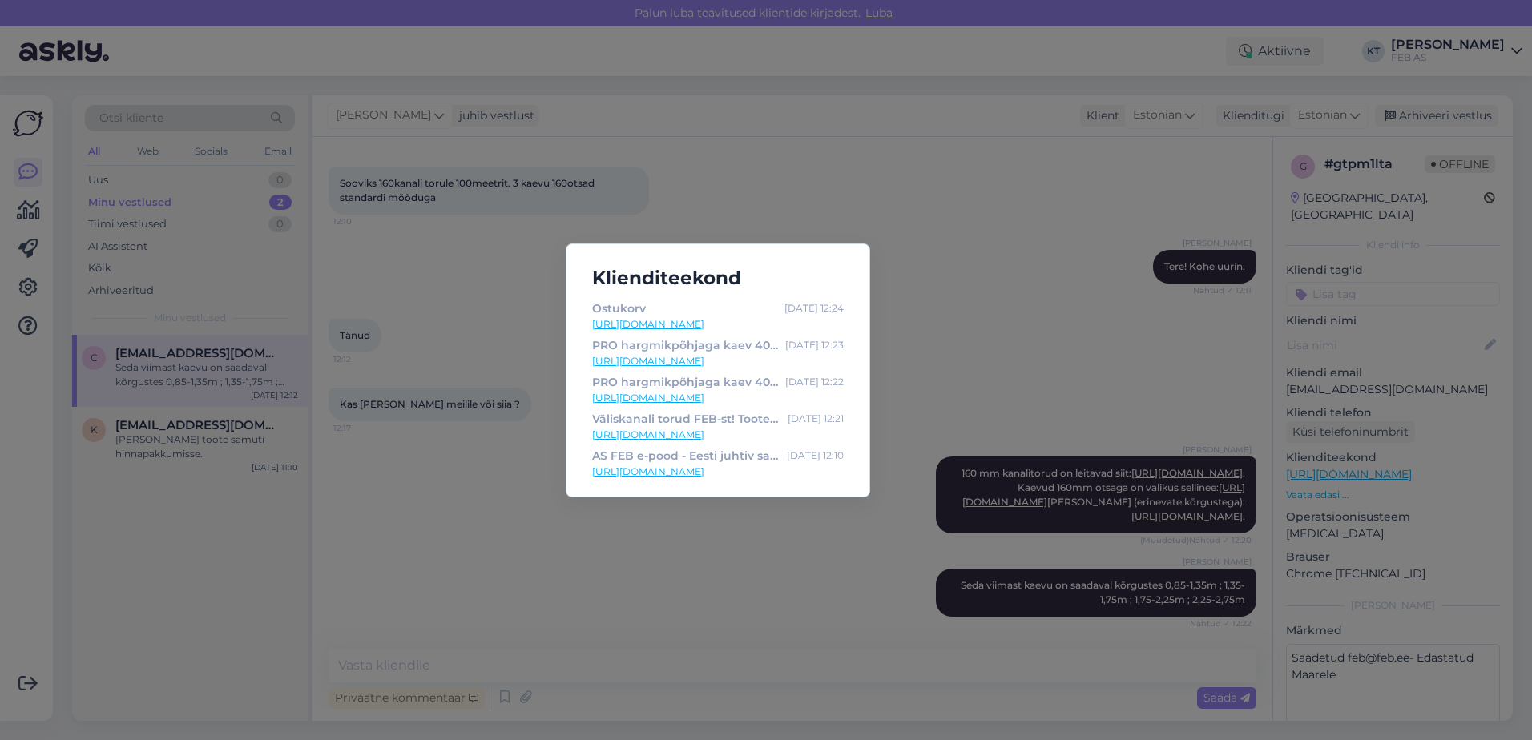
click at [377, 411] on div "Klienditeekond Ostukorv [DATE] 12:24 [URL][DOMAIN_NAME] PRO hargmikpõhjaga kaev…" at bounding box center [766, 370] width 1532 height 740
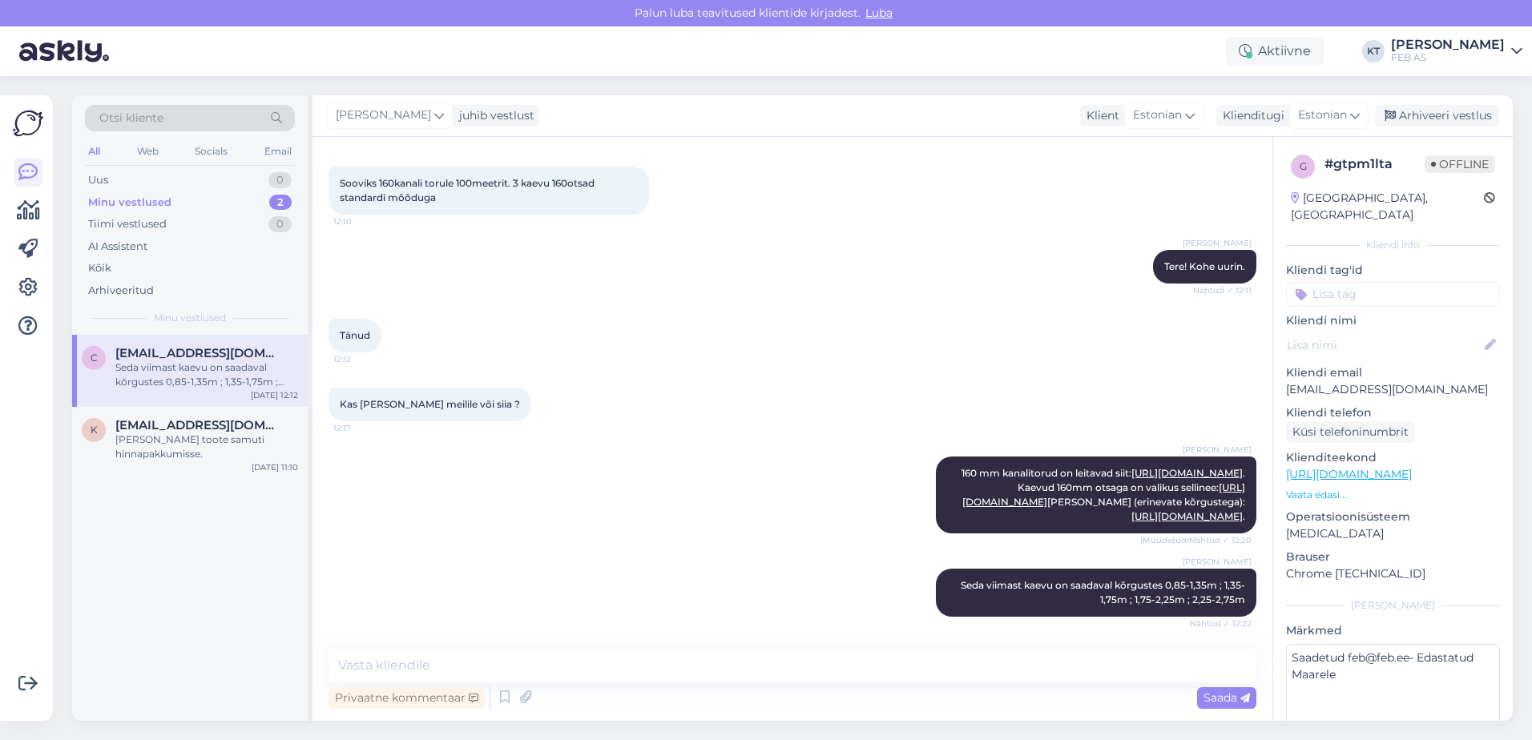
click at [1331, 488] on p "Vaata edasi ..." at bounding box center [1393, 495] width 214 height 14
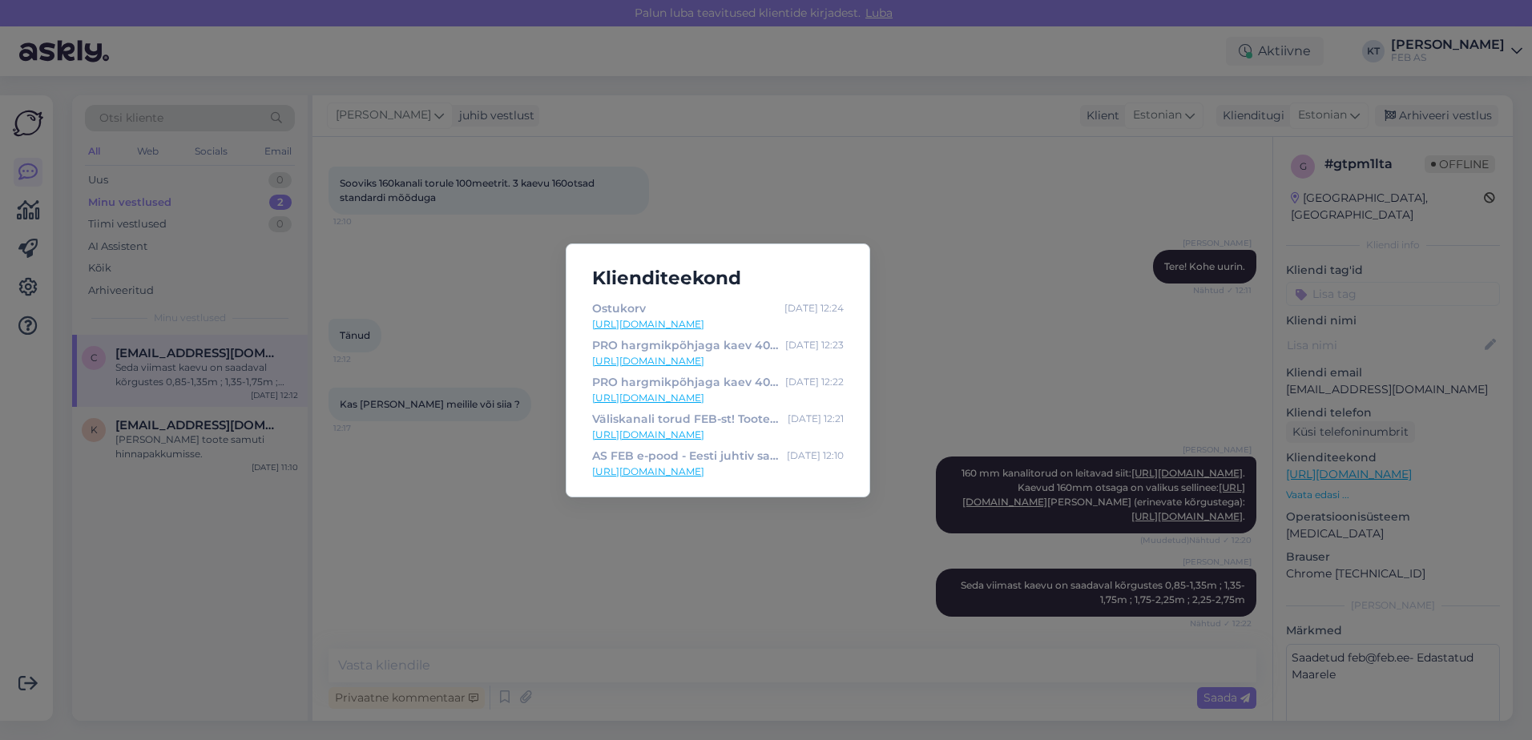
click at [785, 368] on link "[URL][DOMAIN_NAME]" at bounding box center [718, 361] width 252 height 14
click at [692, 397] on link "[URL][DOMAIN_NAME]" at bounding box center [718, 398] width 252 height 14
click at [636, 323] on link "[URL][DOMAIN_NAME]" at bounding box center [718, 324] width 252 height 14
click at [517, 410] on div "Klienditeekond Ostukorv [DATE] 12:24 [URL][DOMAIN_NAME] PRO hargmikpõhjaga kaev…" at bounding box center [766, 370] width 1532 height 740
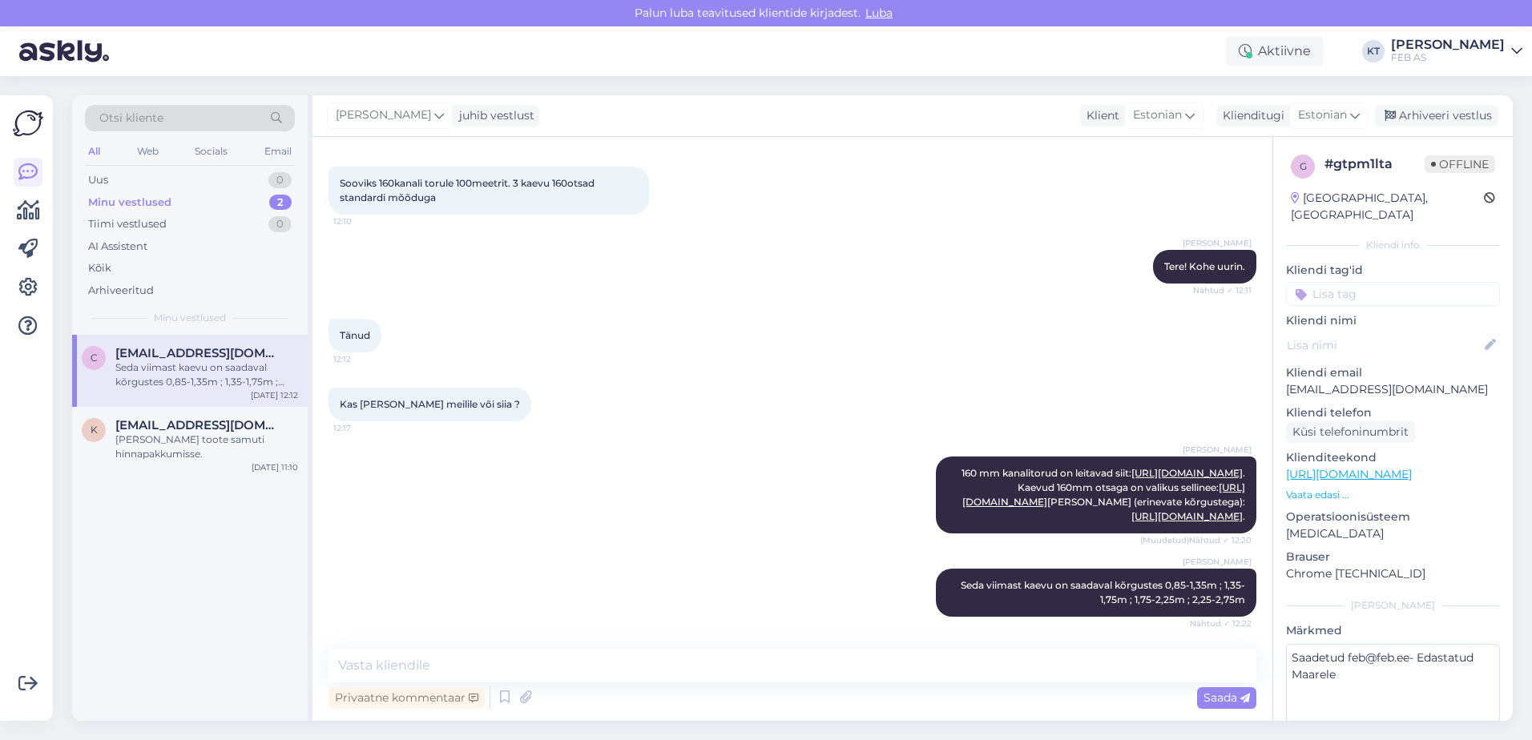
click at [565, 546] on div "[PERSON_NAME] 160 mm kanalitorud on leitavad siit: [URL][DOMAIN_NAME] . Kaevud …" at bounding box center [792, 495] width 928 height 112
